Goal: Participate in discussion: Engage in conversation with other users on a specific topic

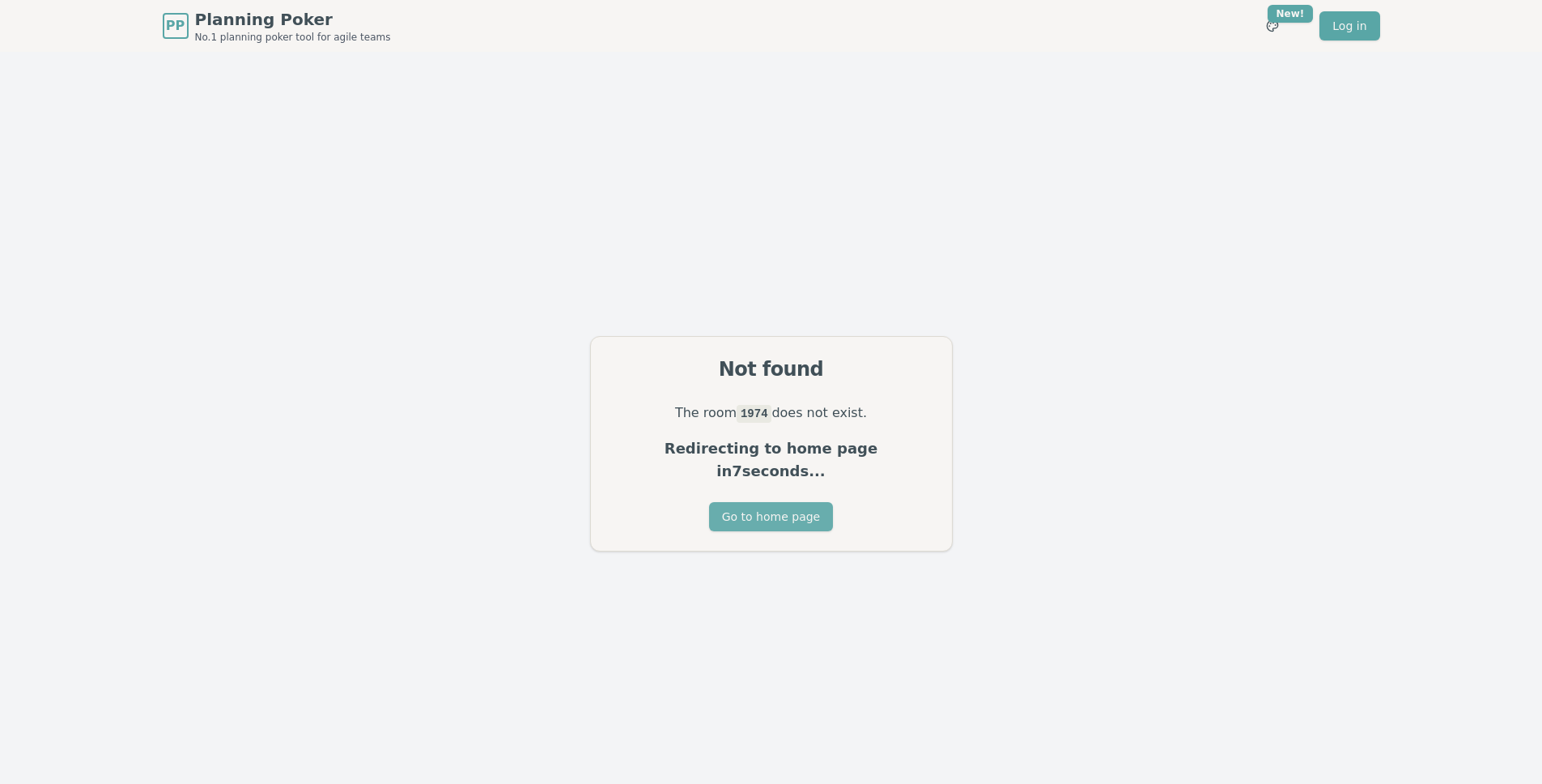
click at [805, 513] on button "Go to home page" at bounding box center [771, 517] width 123 height 29
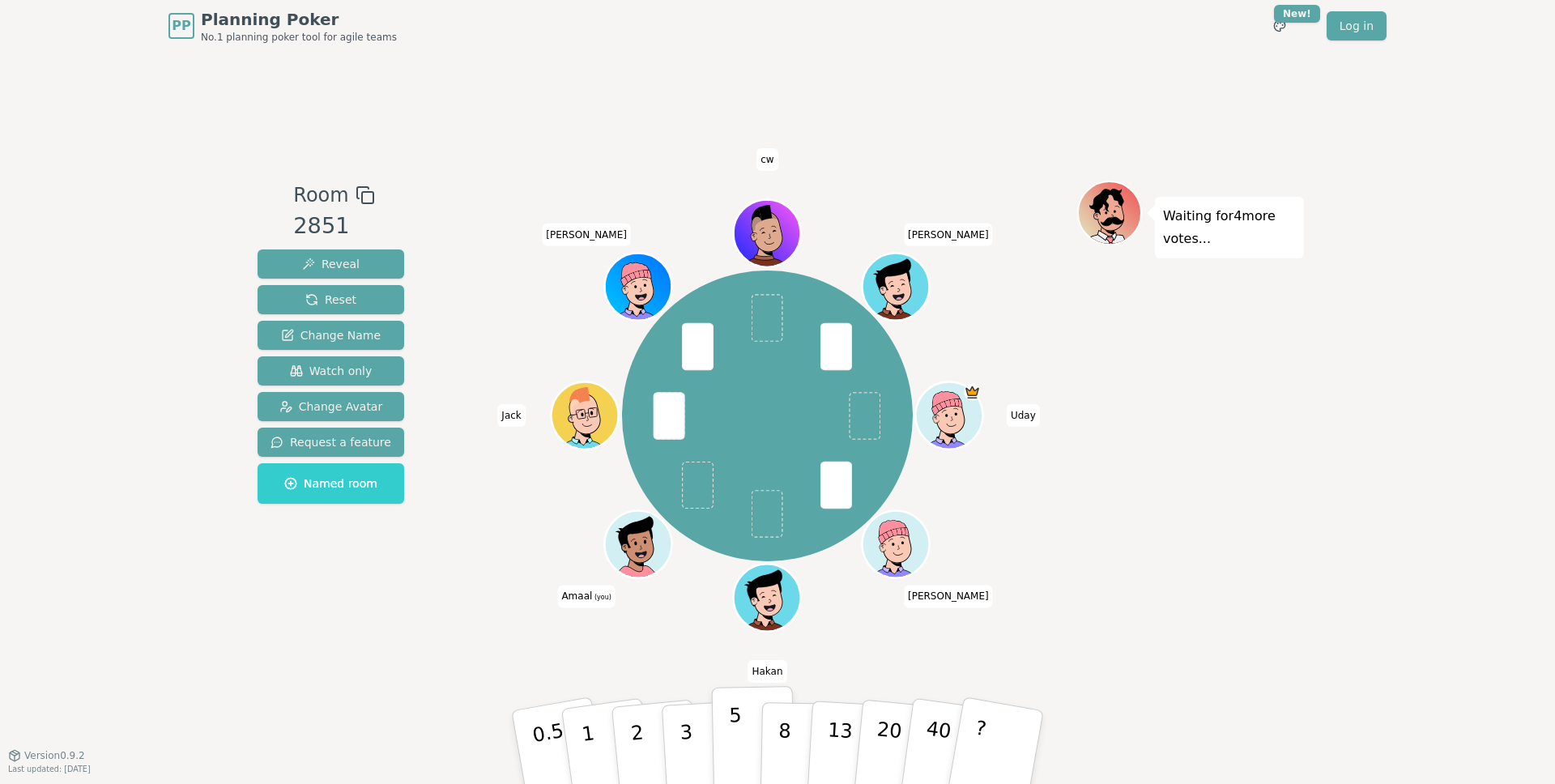
click at [734, 729] on p "5" at bounding box center [736, 747] width 14 height 88
click at [776, 741] on button "8" at bounding box center [802, 747] width 84 height 123
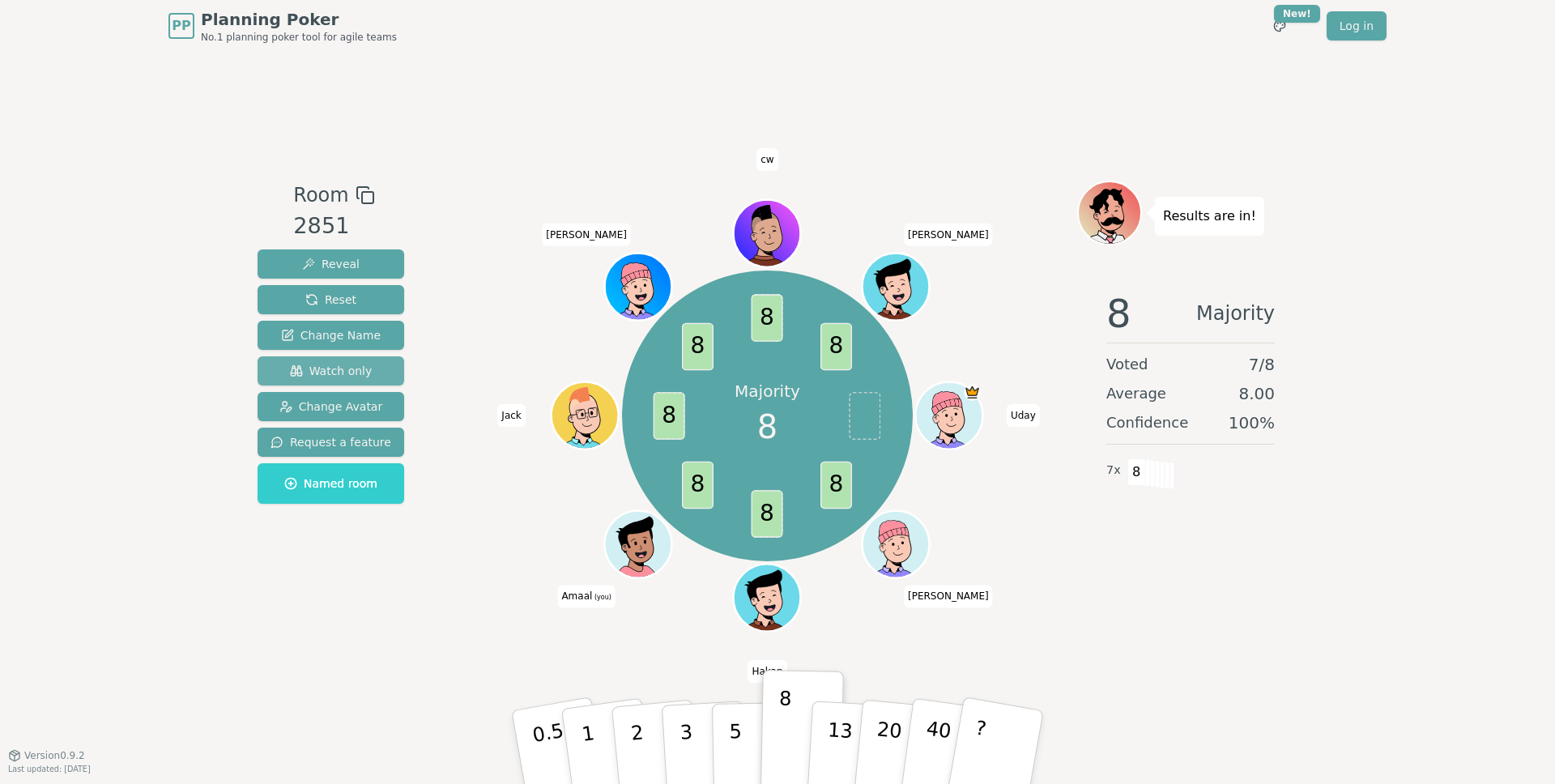
click at [312, 372] on span "Watch only" at bounding box center [332, 370] width 83 height 16
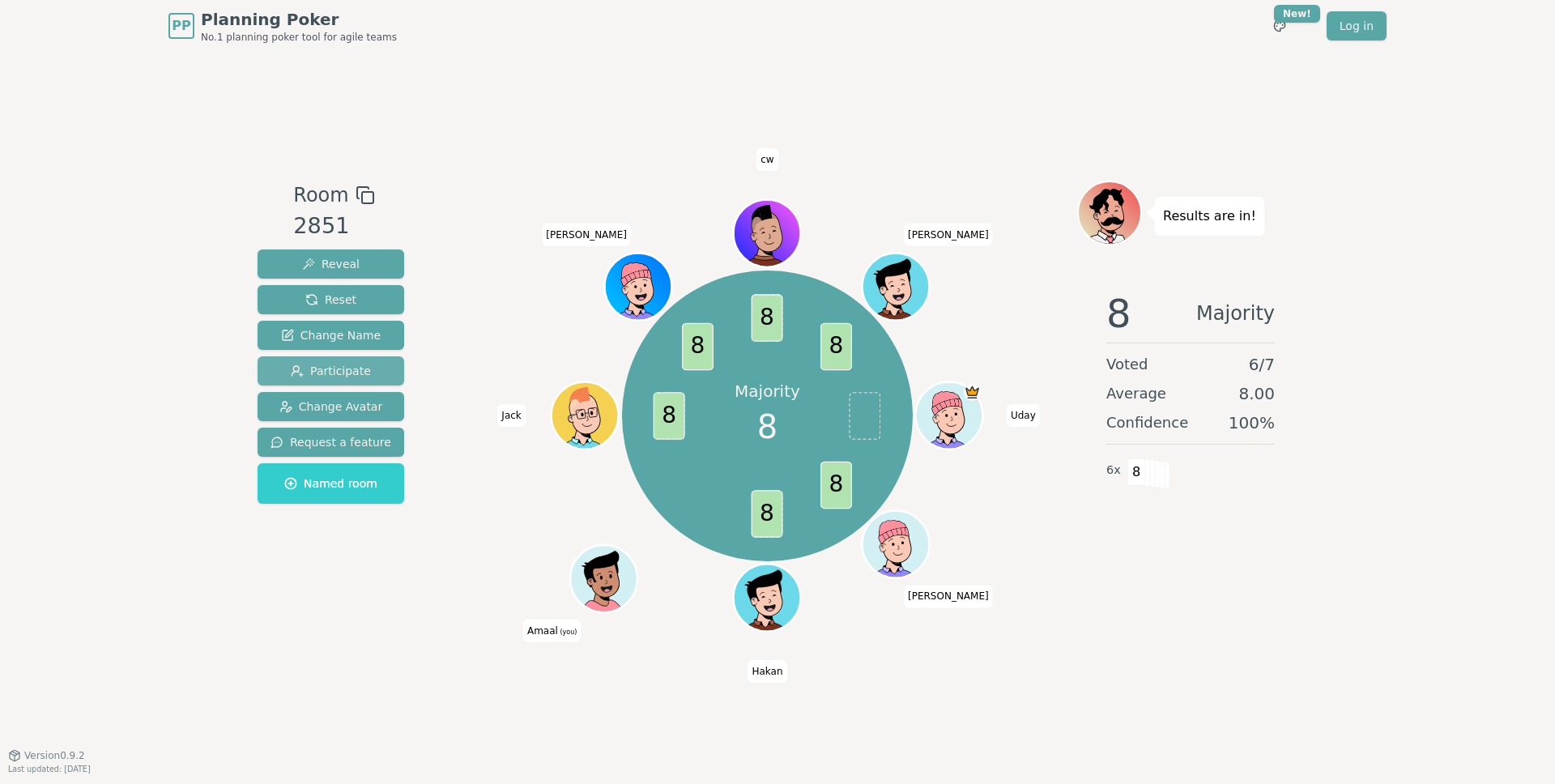
click at [312, 372] on span "Participate" at bounding box center [331, 370] width 80 height 16
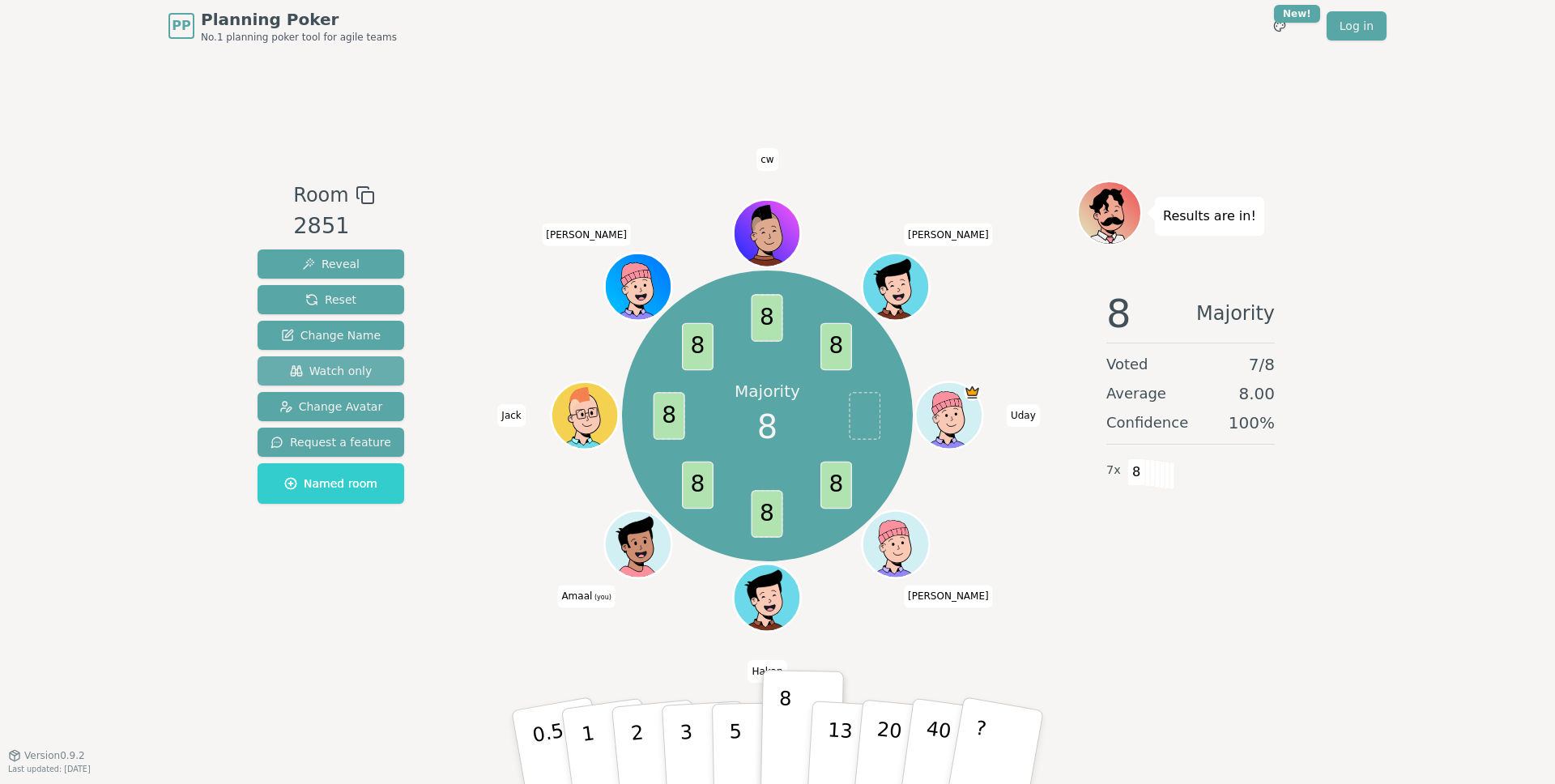
click at [312, 372] on span "Watch only" at bounding box center [332, 370] width 83 height 16
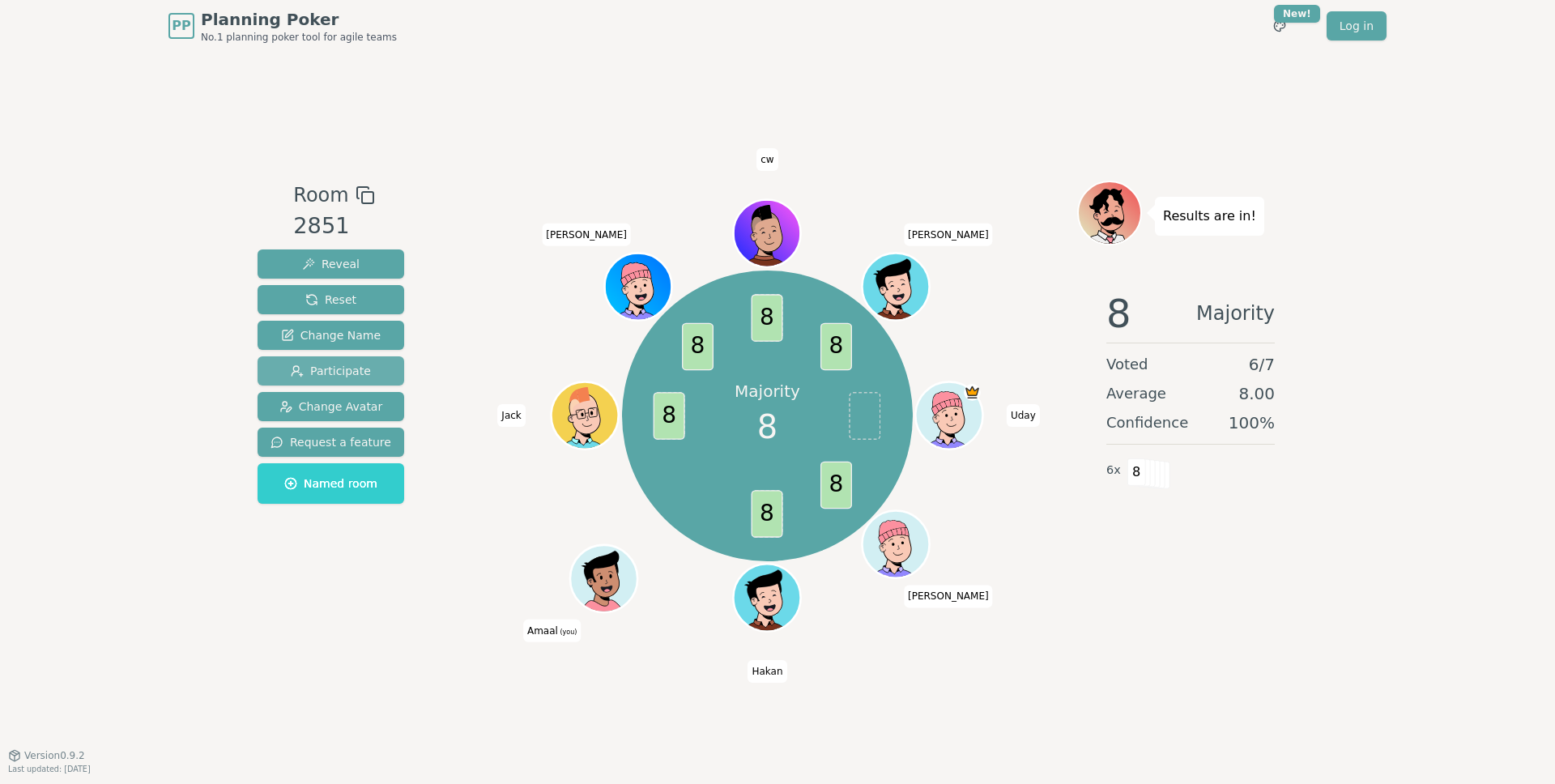
click at [312, 372] on span "Participate" at bounding box center [331, 370] width 80 height 16
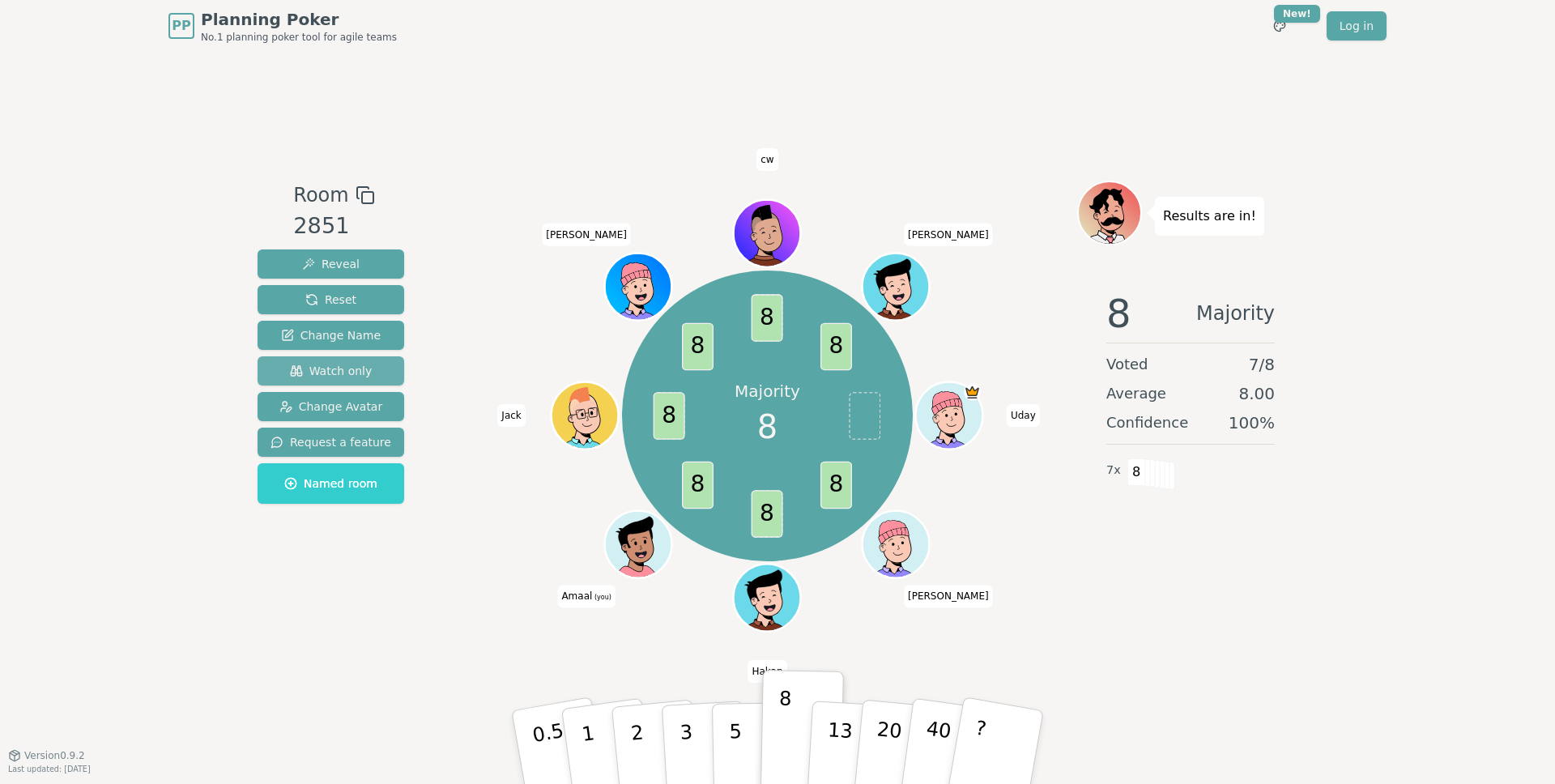
click at [312, 372] on span "Watch only" at bounding box center [332, 370] width 83 height 16
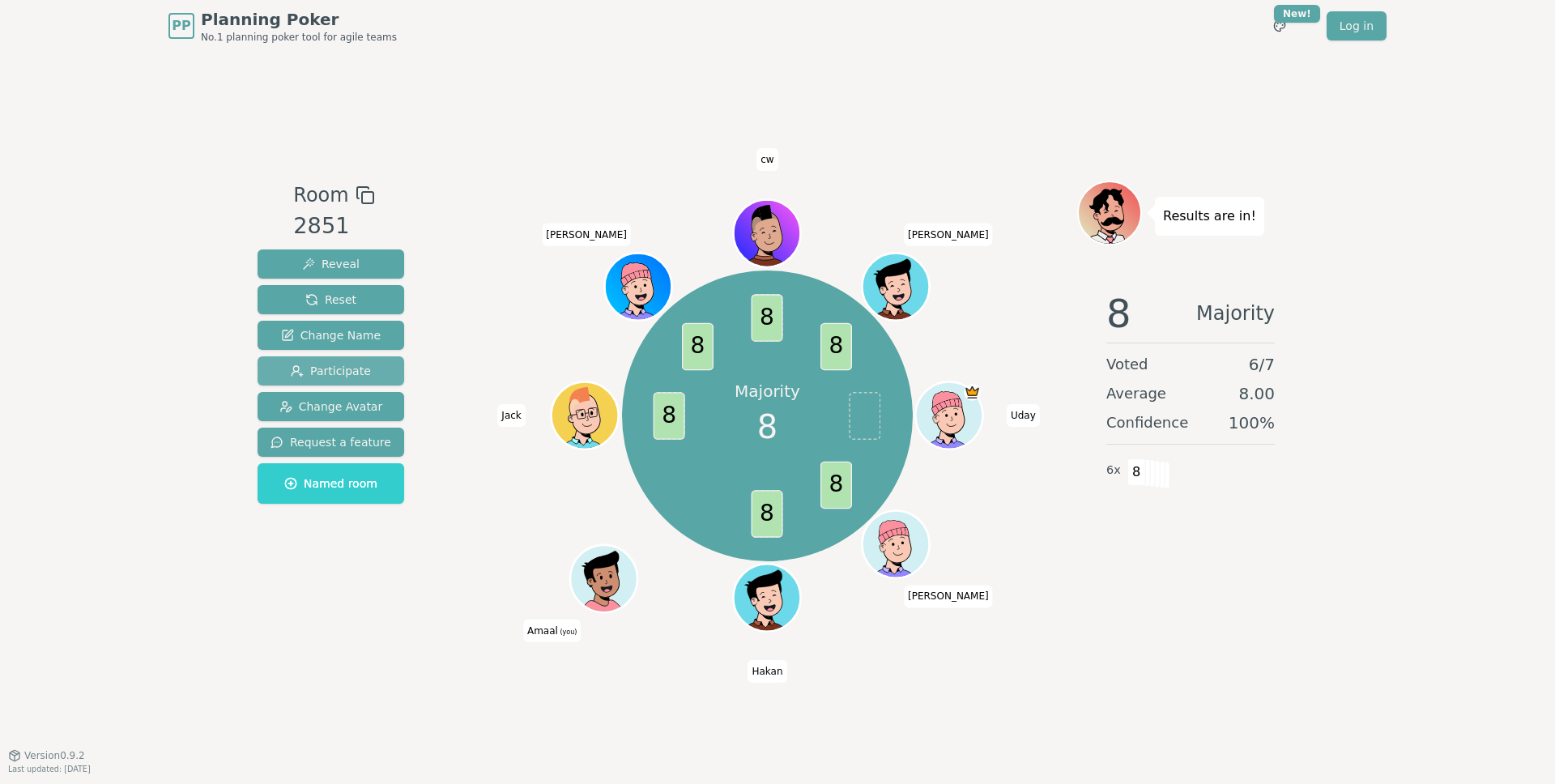
click at [312, 372] on span "Participate" at bounding box center [331, 370] width 80 height 16
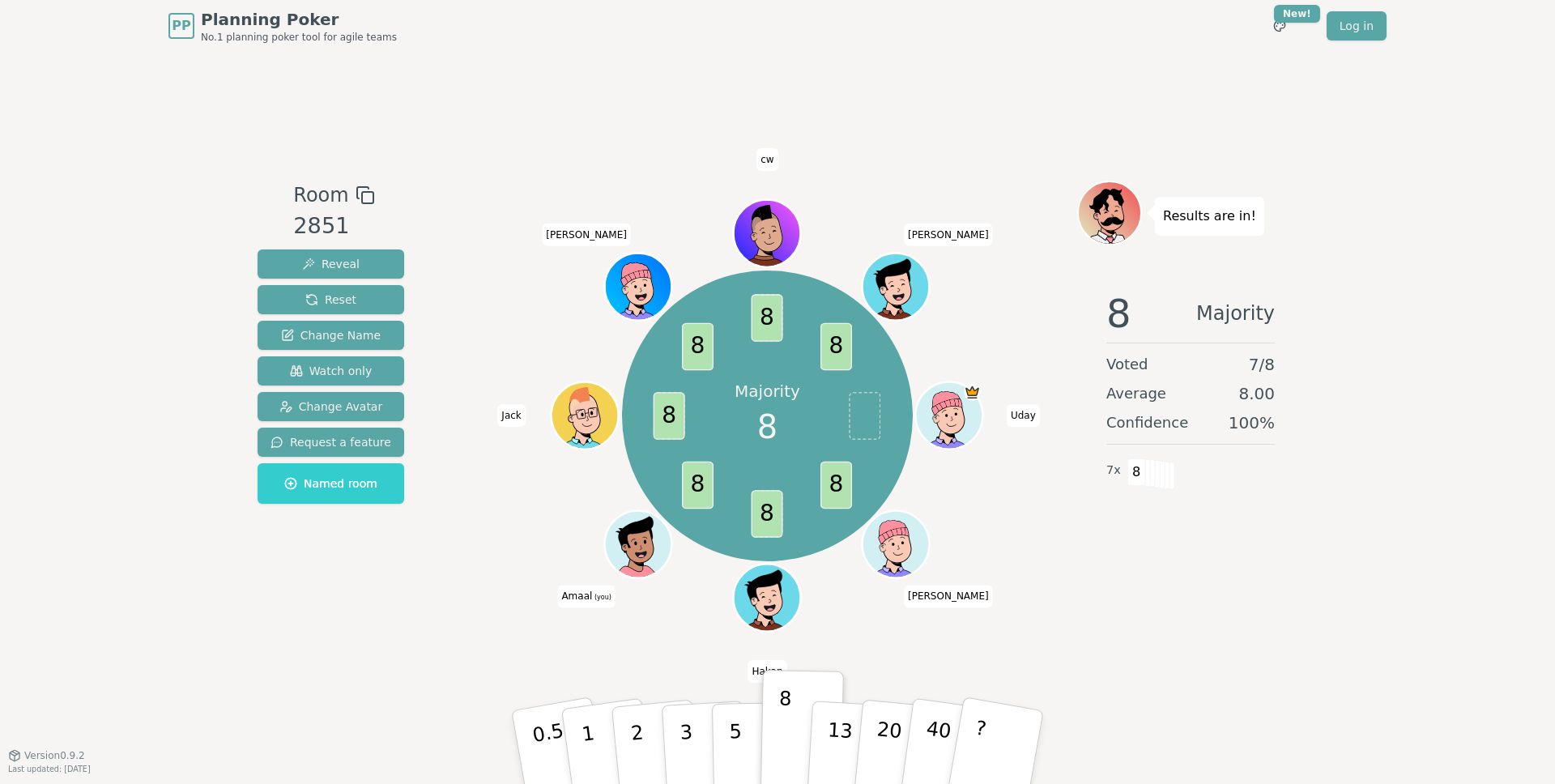
click at [99, 427] on div "PP Planning Poker No.1 planning poker tool for agile teams Toggle theme New! Lo…" at bounding box center [777, 392] width 1555 height 784
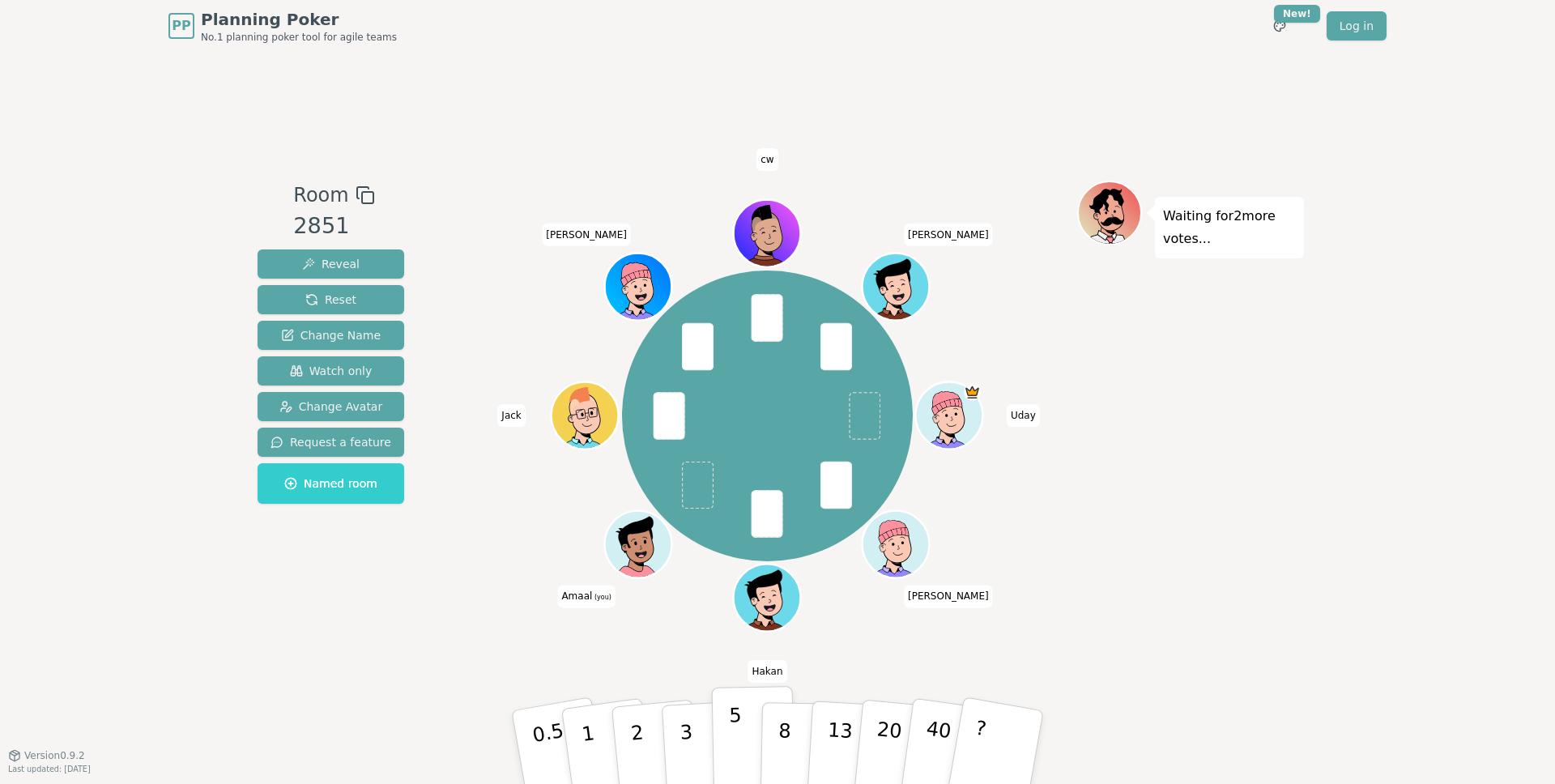
click at [741, 735] on button "5" at bounding box center [754, 747] width 84 height 123
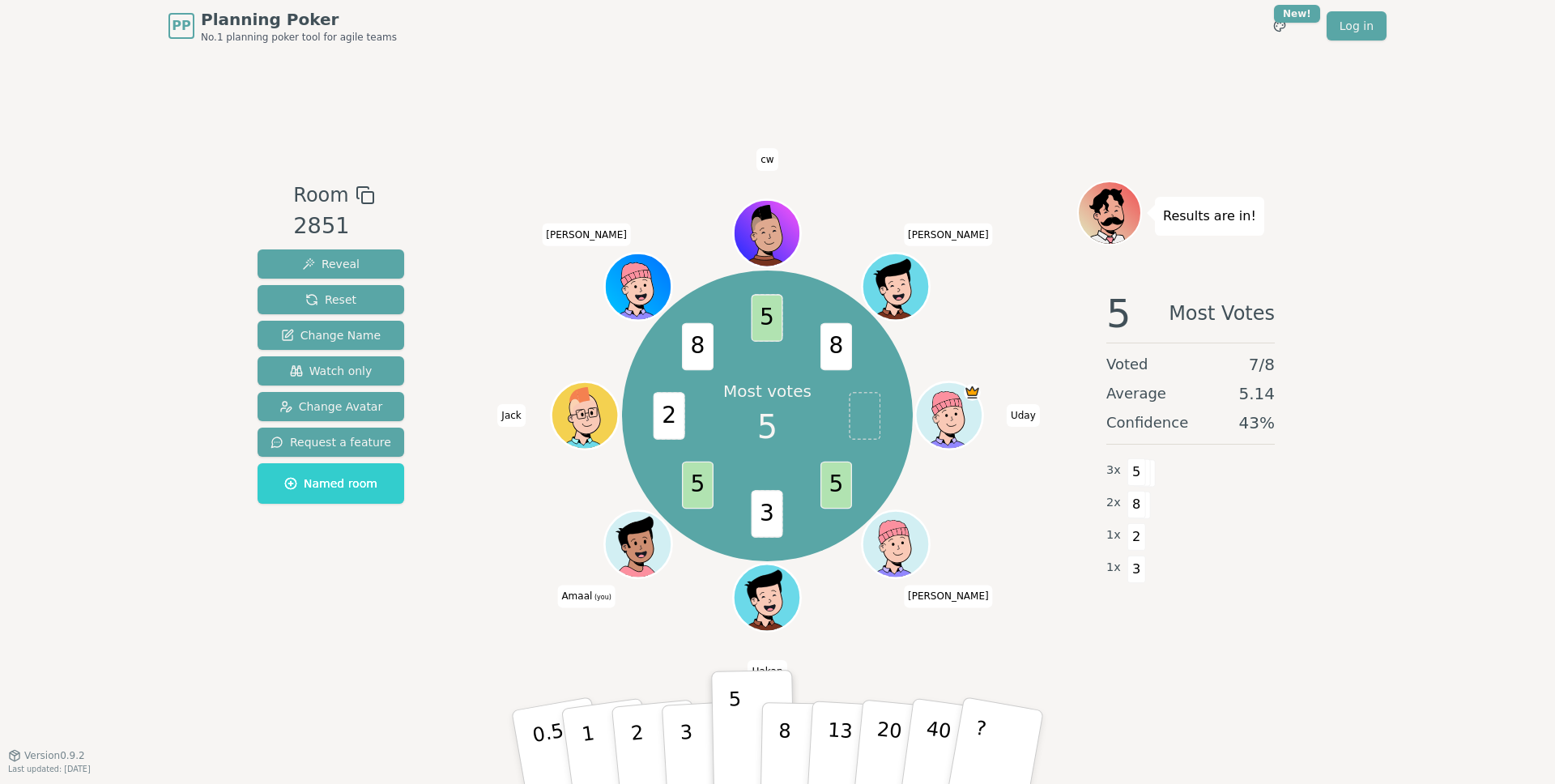
click at [302, 638] on div "Room 2851 Reveal Reset Change Name Watch only Change Avatar Request a feature N…" at bounding box center [778, 403] width 1053 height 703
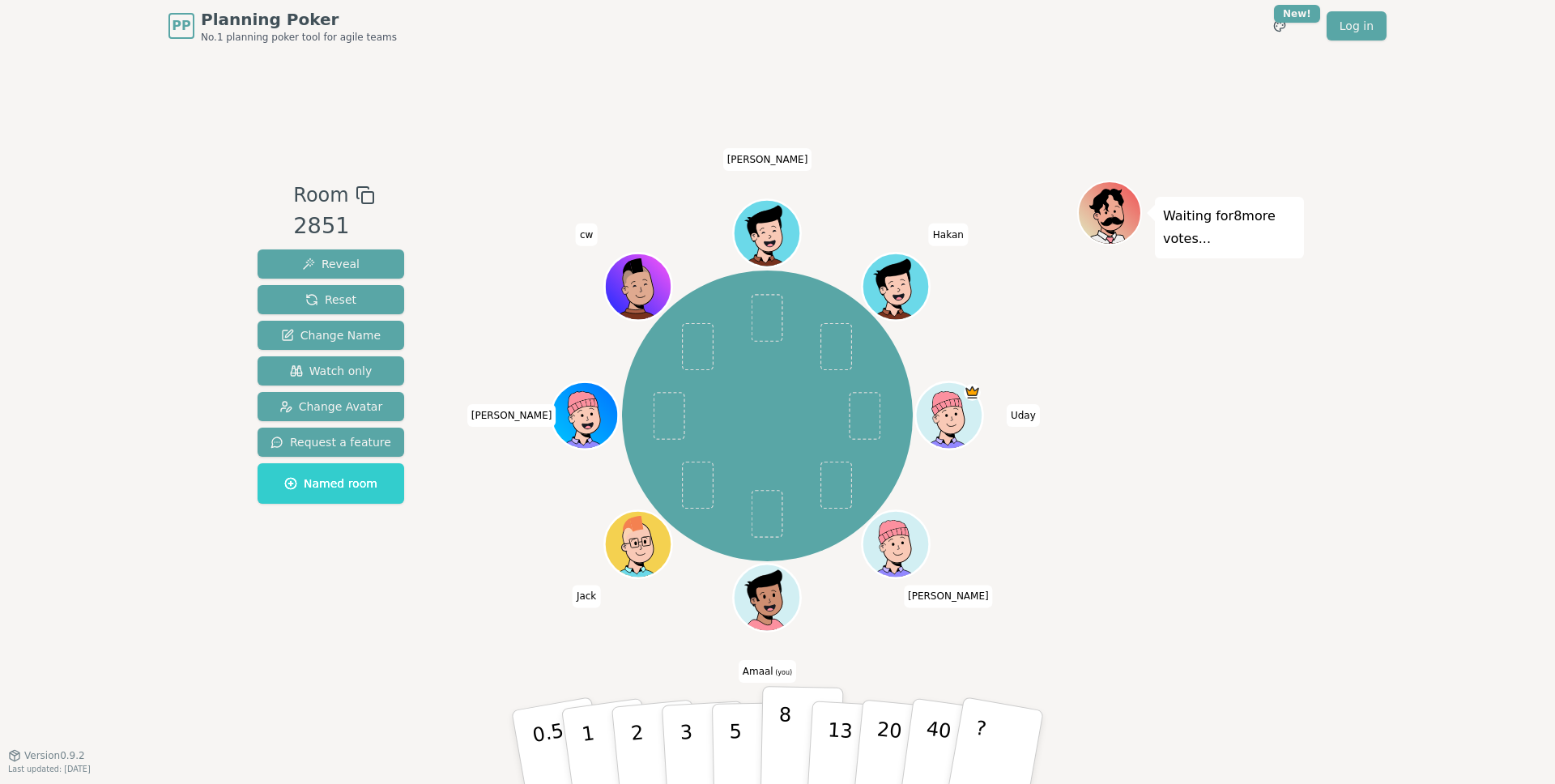
click at [797, 732] on button "8" at bounding box center [802, 747] width 84 height 123
click at [1098, 620] on div "Waiting for 7 more votes..." at bounding box center [1190, 403] width 227 height 445
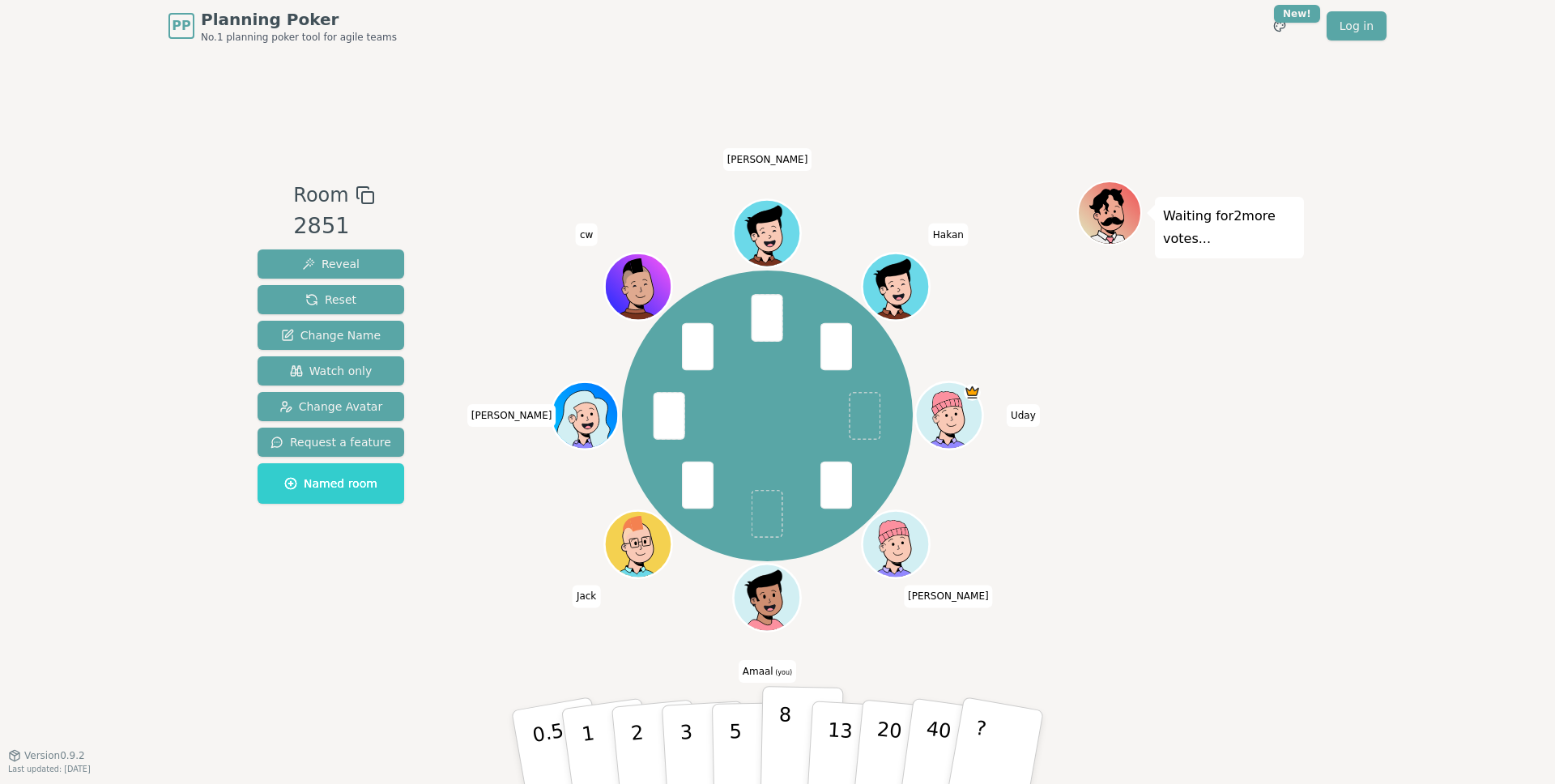
click at [788, 731] on p "8" at bounding box center [784, 747] width 14 height 88
